Goal: Check status

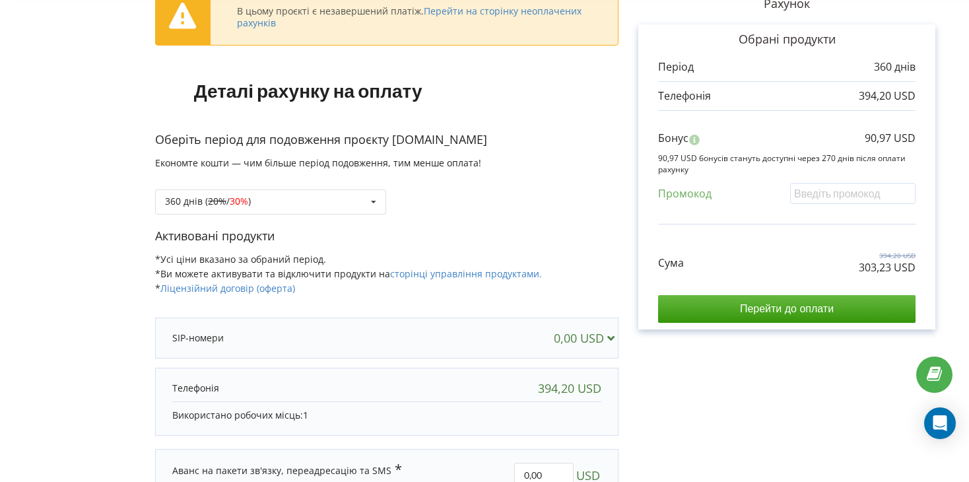
scroll to position [198, 0]
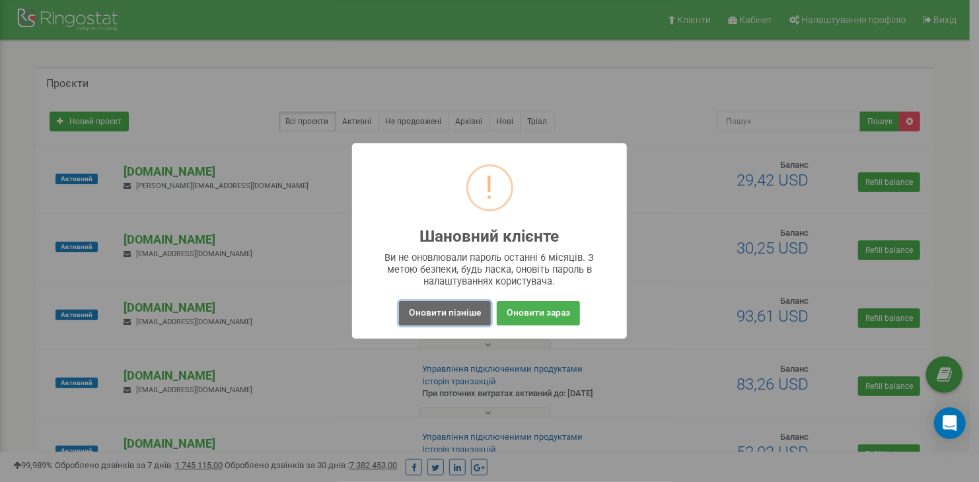
click at [430, 314] on button "Оновити пізніше" at bounding box center [445, 313] width 92 height 24
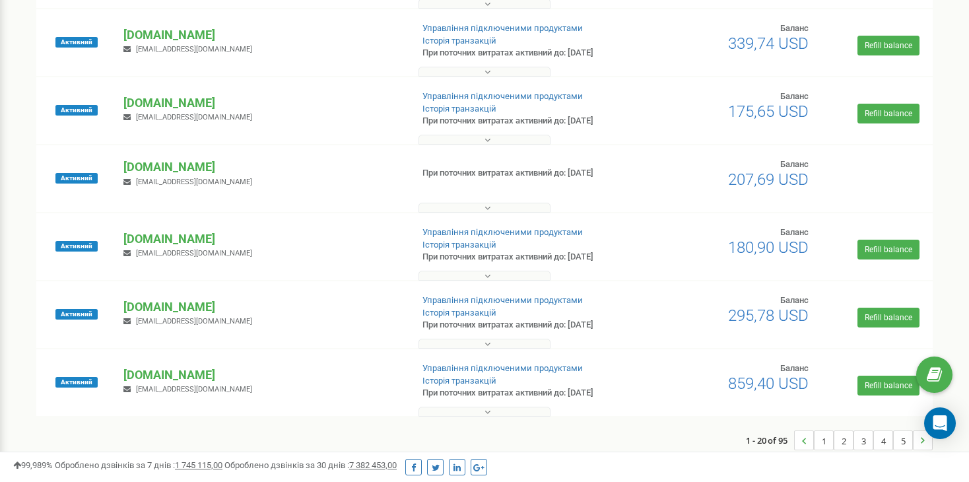
scroll to position [1096, 0]
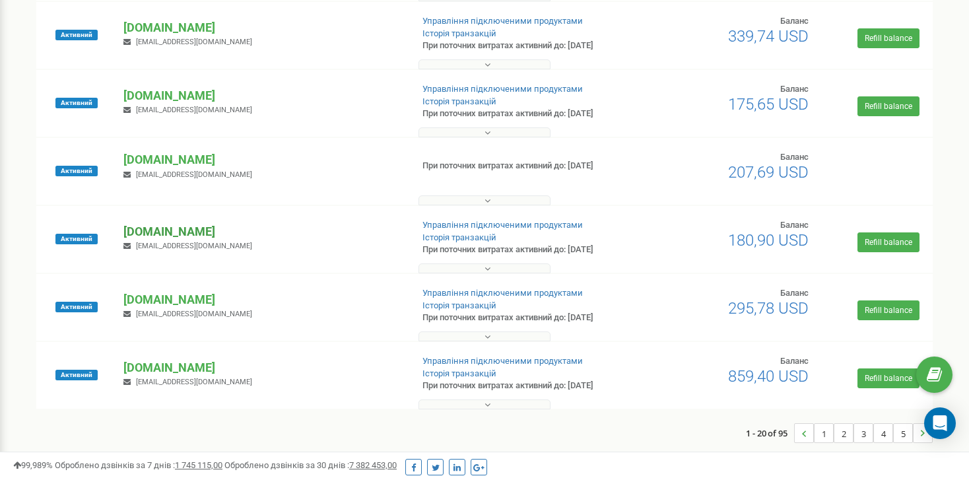
click at [205, 230] on p "[DOMAIN_NAME]" at bounding box center [261, 231] width 277 height 17
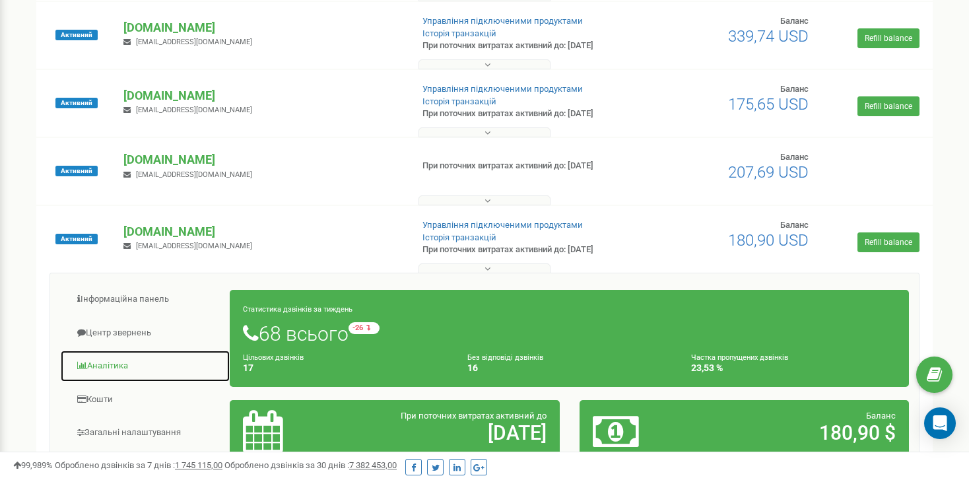
click at [109, 366] on link "Аналiтика" at bounding box center [145, 366] width 170 height 32
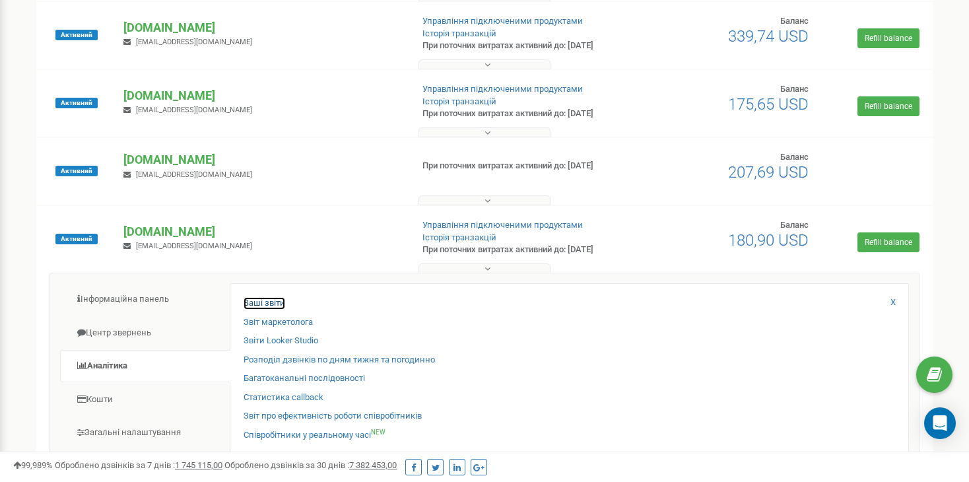
click at [279, 303] on link "Ваші звіти" at bounding box center [265, 303] width 42 height 13
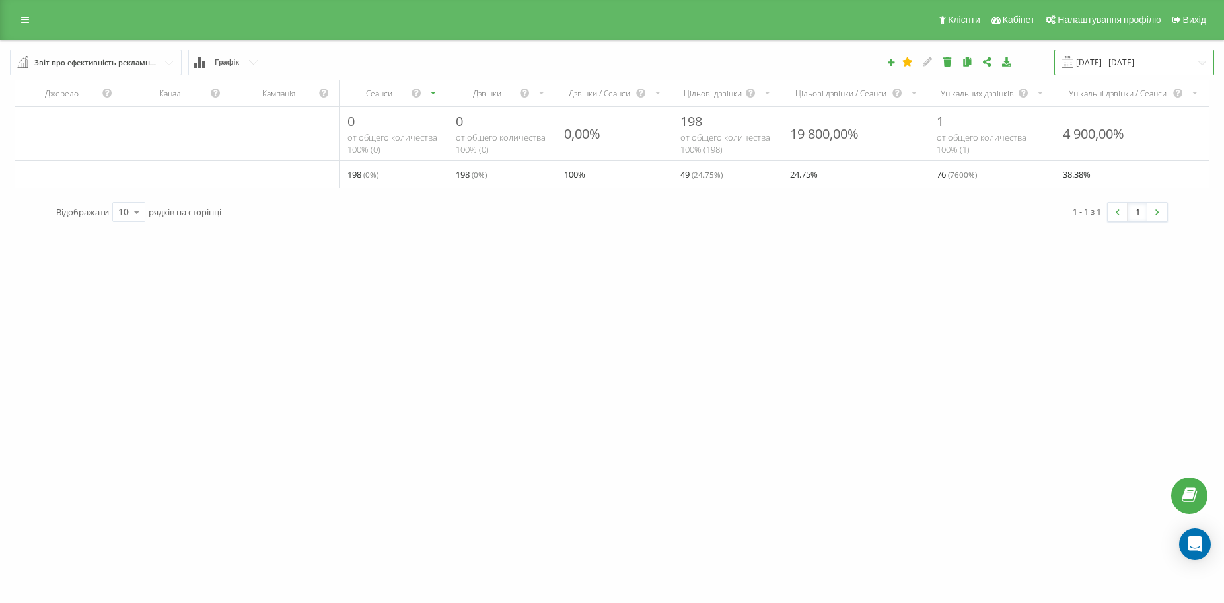
click at [1121, 67] on input "[DATE] - [DATE]" at bounding box center [1134, 63] width 160 height 26
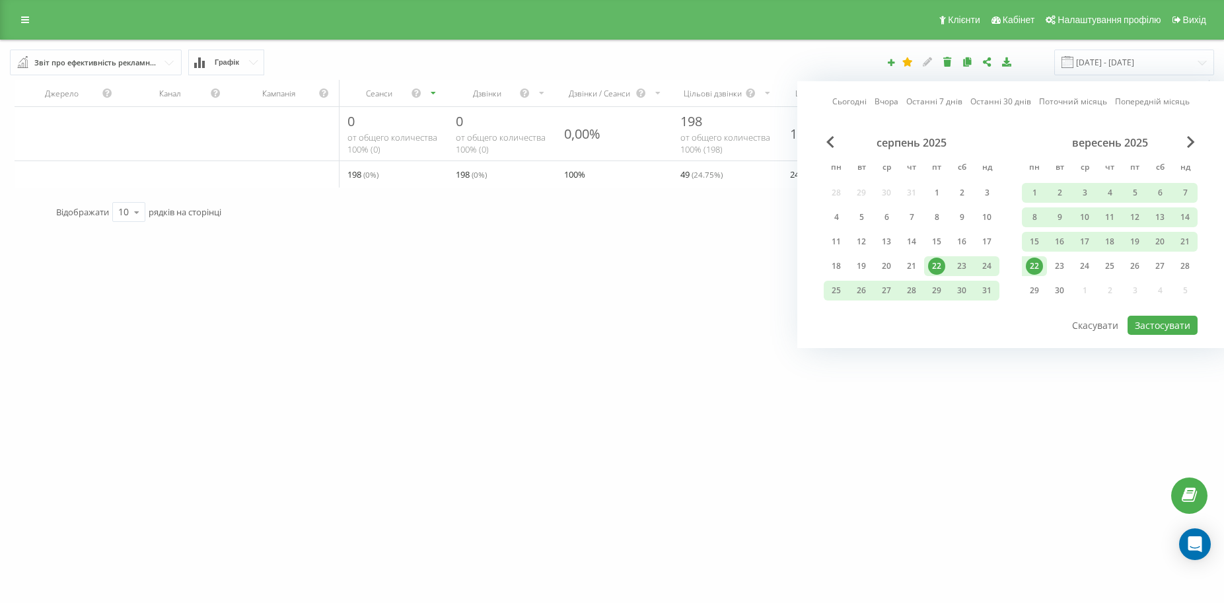
click at [936, 102] on link "Останні 7 днів" at bounding box center [934, 101] width 56 height 13
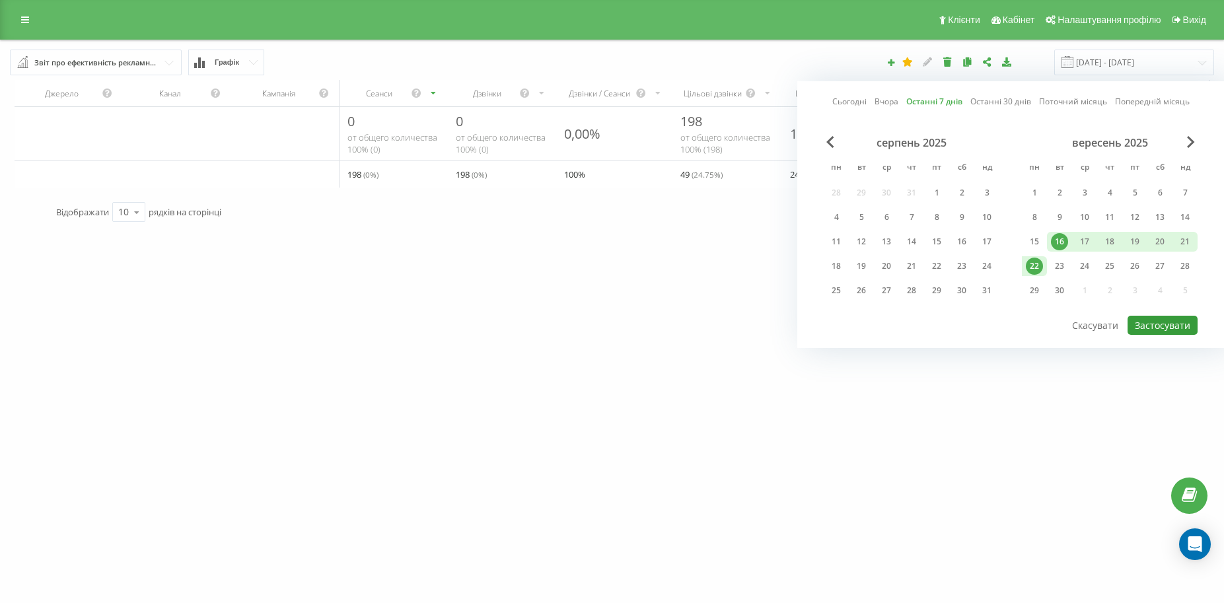
click at [1164, 324] on button "Застосувати" at bounding box center [1162, 325] width 70 height 19
type input "[DATE] - [DATE]"
